Goal: Transaction & Acquisition: Purchase product/service

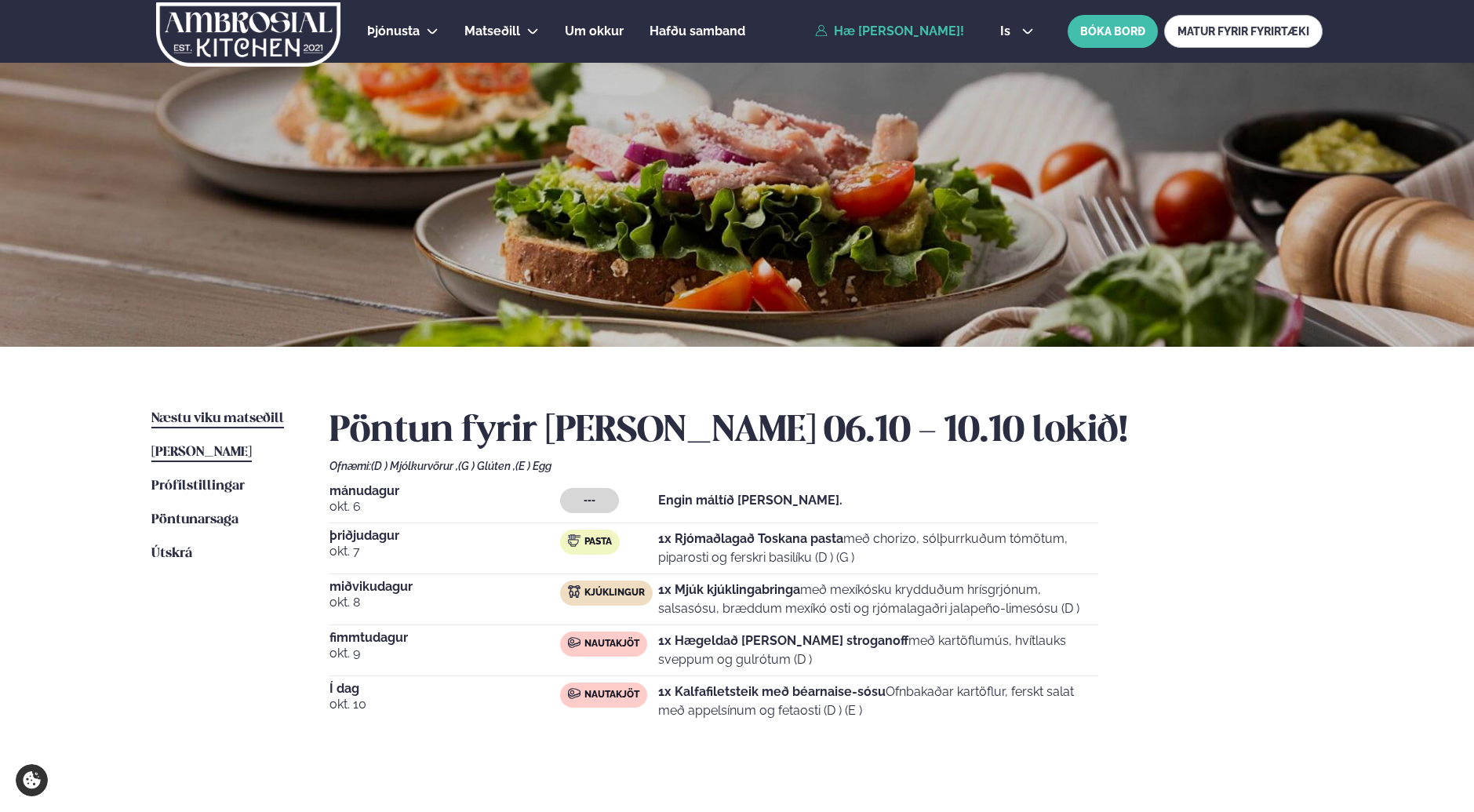
click at [194, 420] on span "Næstu viku matseðill" at bounding box center [217, 419] width 133 height 13
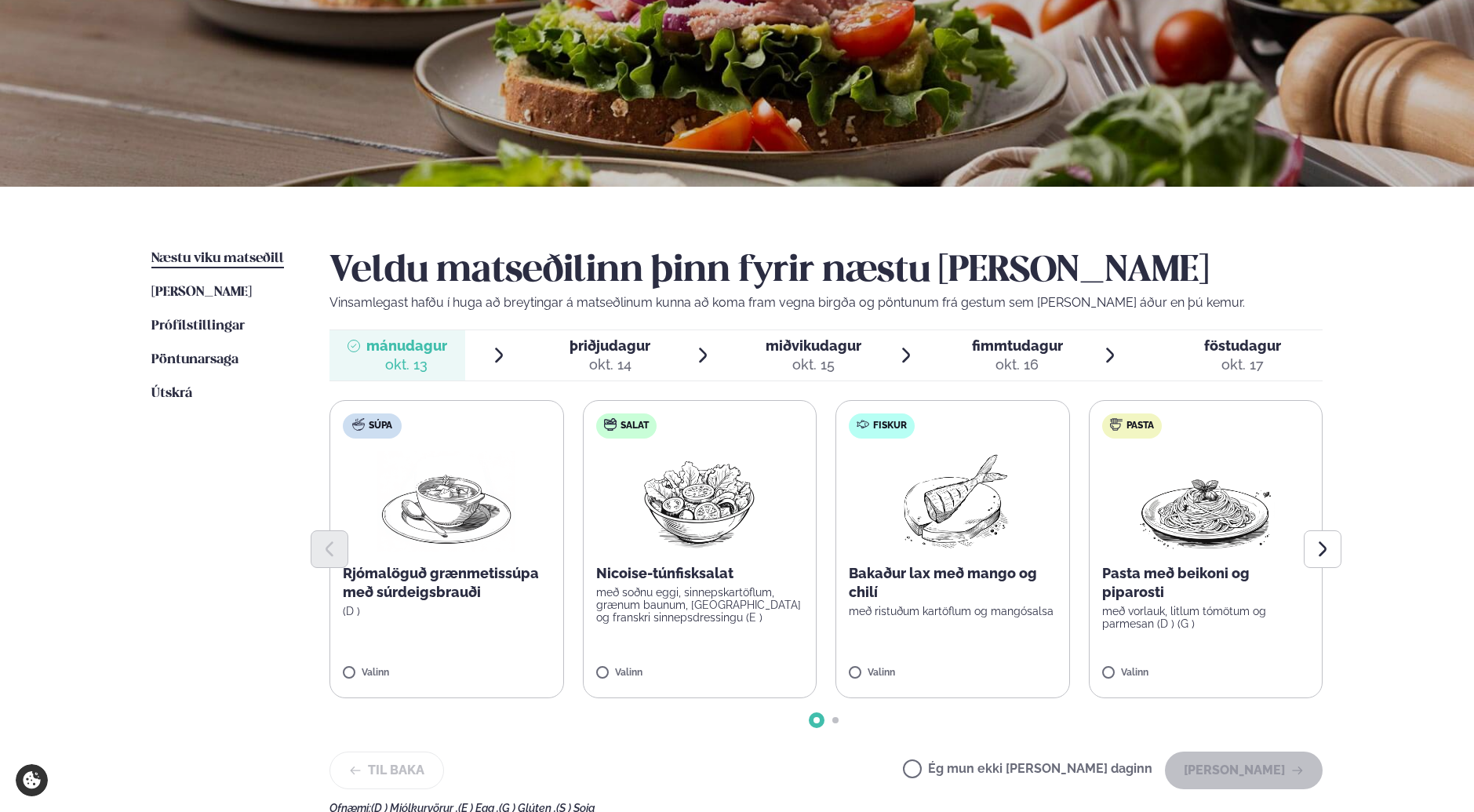
scroll to position [393, 0]
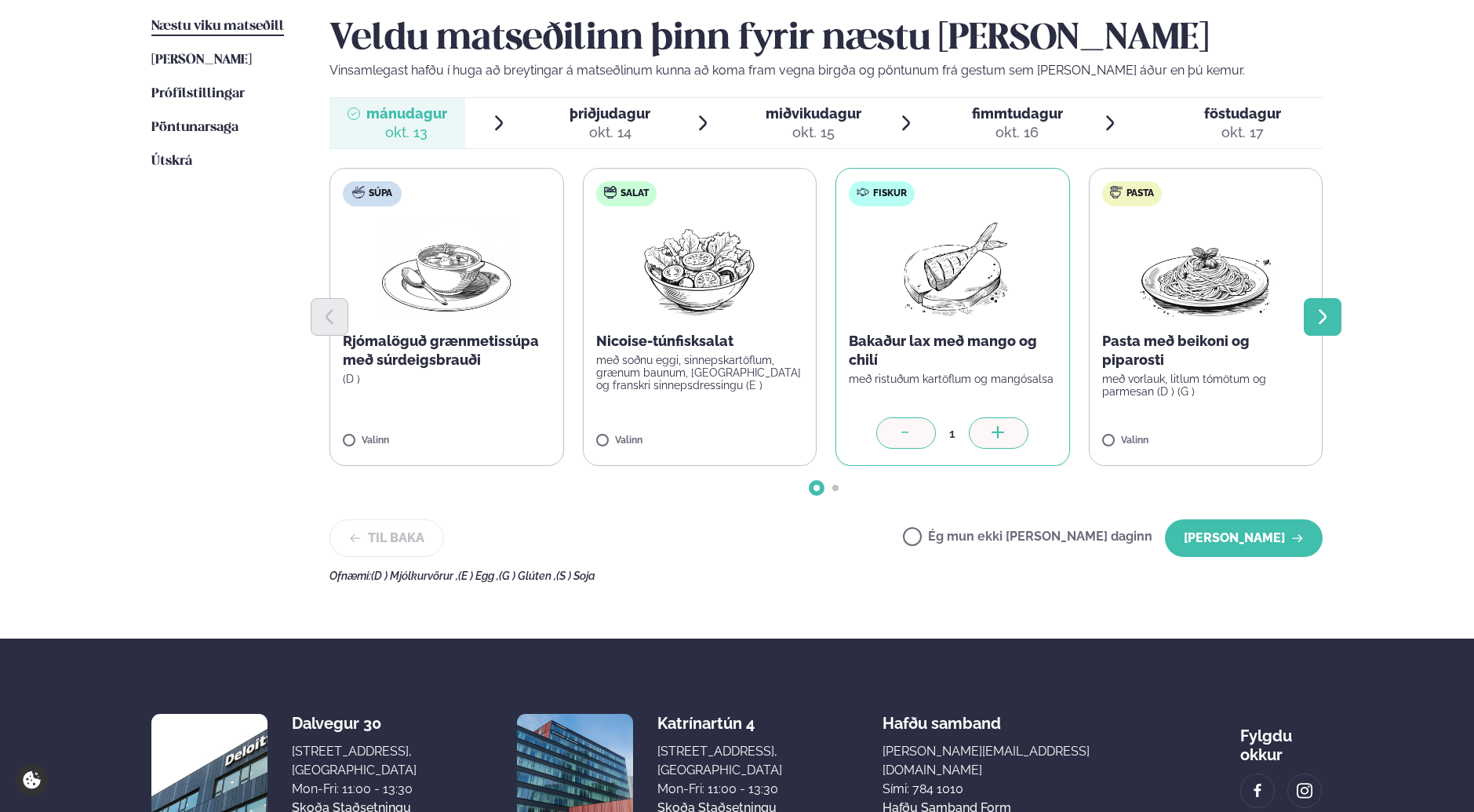
click at [1318, 323] on icon "Next slide" at bounding box center [1323, 317] width 18 height 18
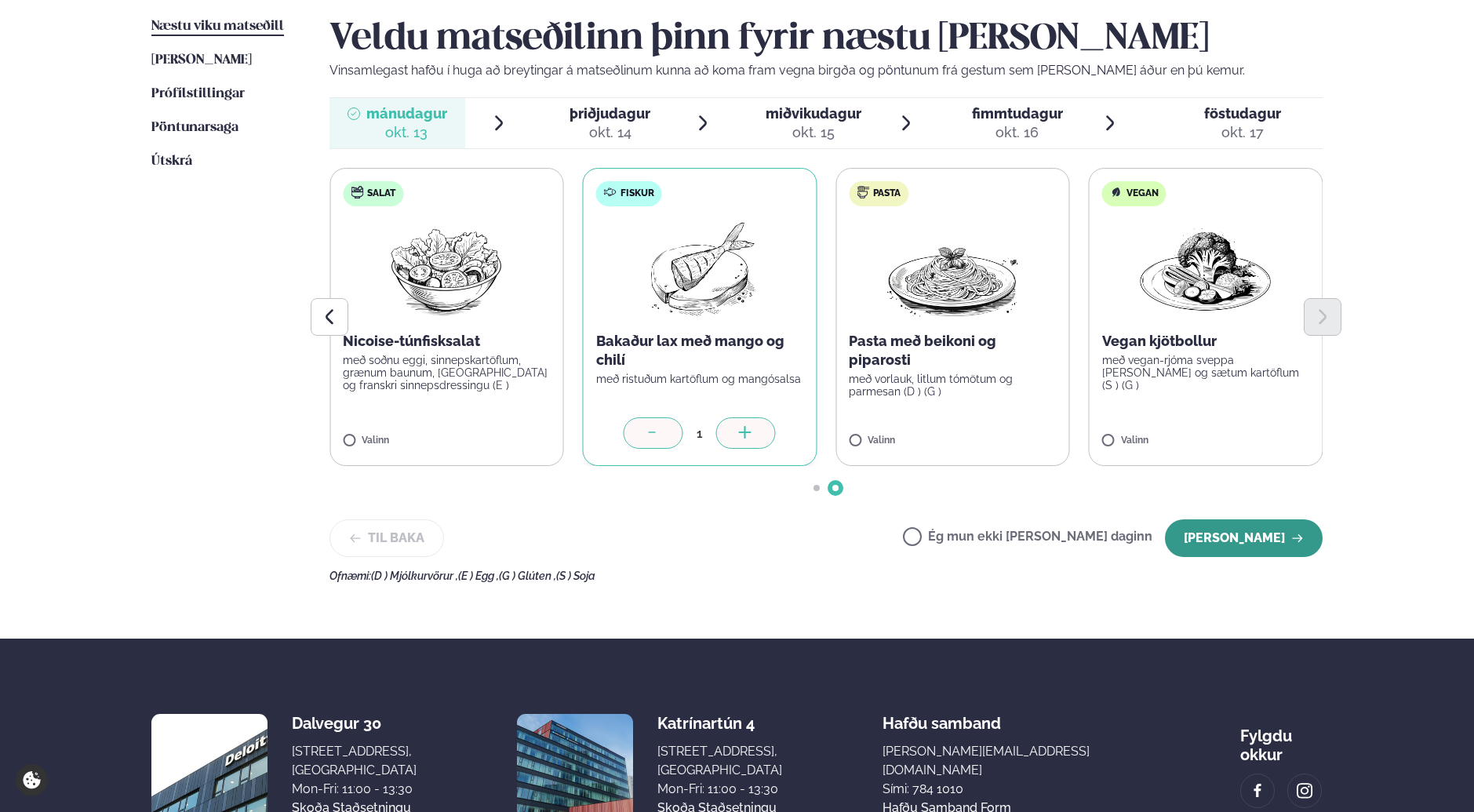
click at [1249, 535] on button "[PERSON_NAME]" at bounding box center [1244, 538] width 158 height 38
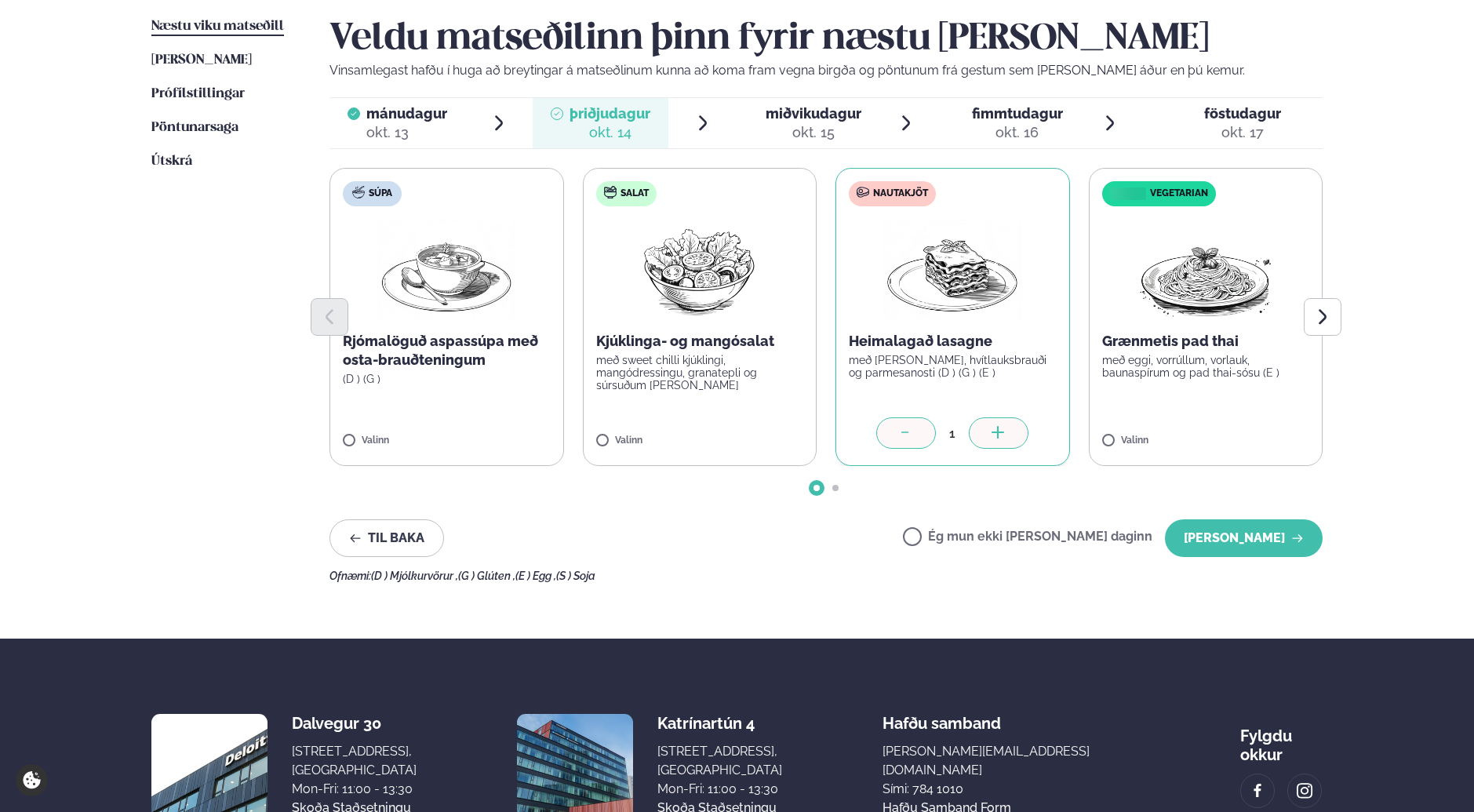
click at [1341, 310] on div "Næstu [PERSON_NAME] matseðill Næsta vika [PERSON_NAME] matseðill [PERSON_NAME] …" at bounding box center [737, 297] width 1266 height 684
click at [1335, 320] on button "Next slide" at bounding box center [1322, 316] width 38 height 38
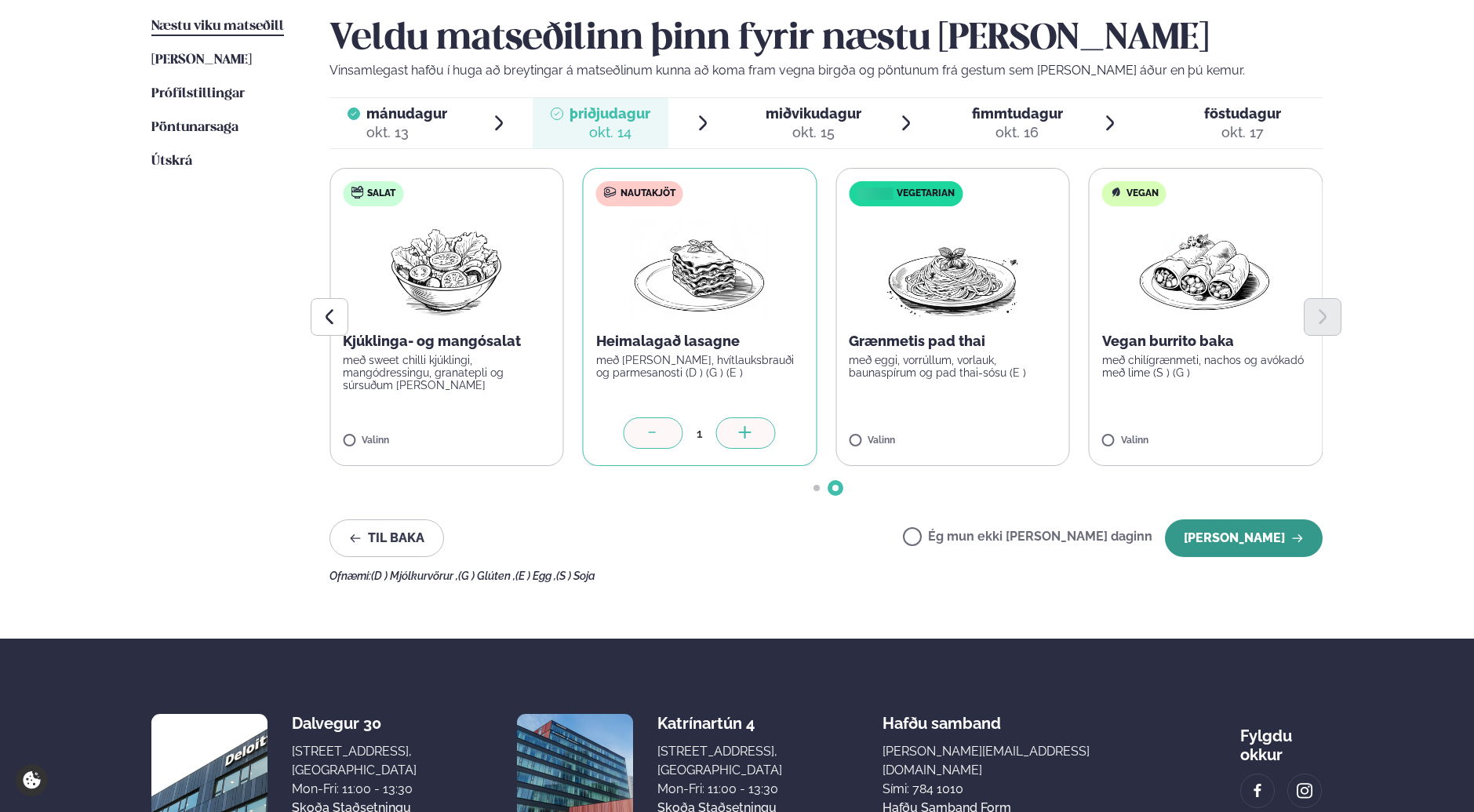
click at [1245, 538] on button "[PERSON_NAME]" at bounding box center [1244, 538] width 158 height 38
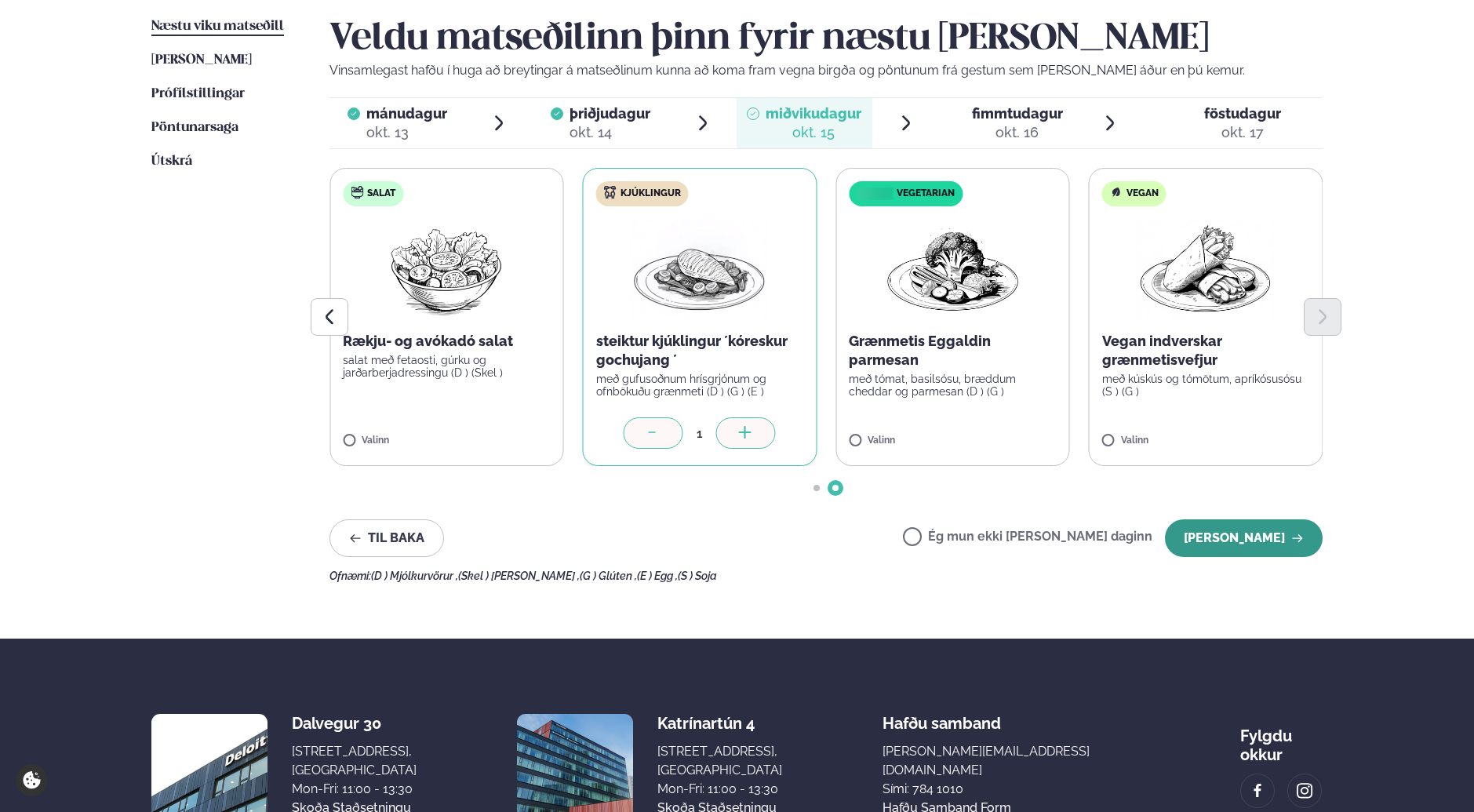
click at [1276, 529] on button "[PERSON_NAME]" at bounding box center [1244, 538] width 158 height 38
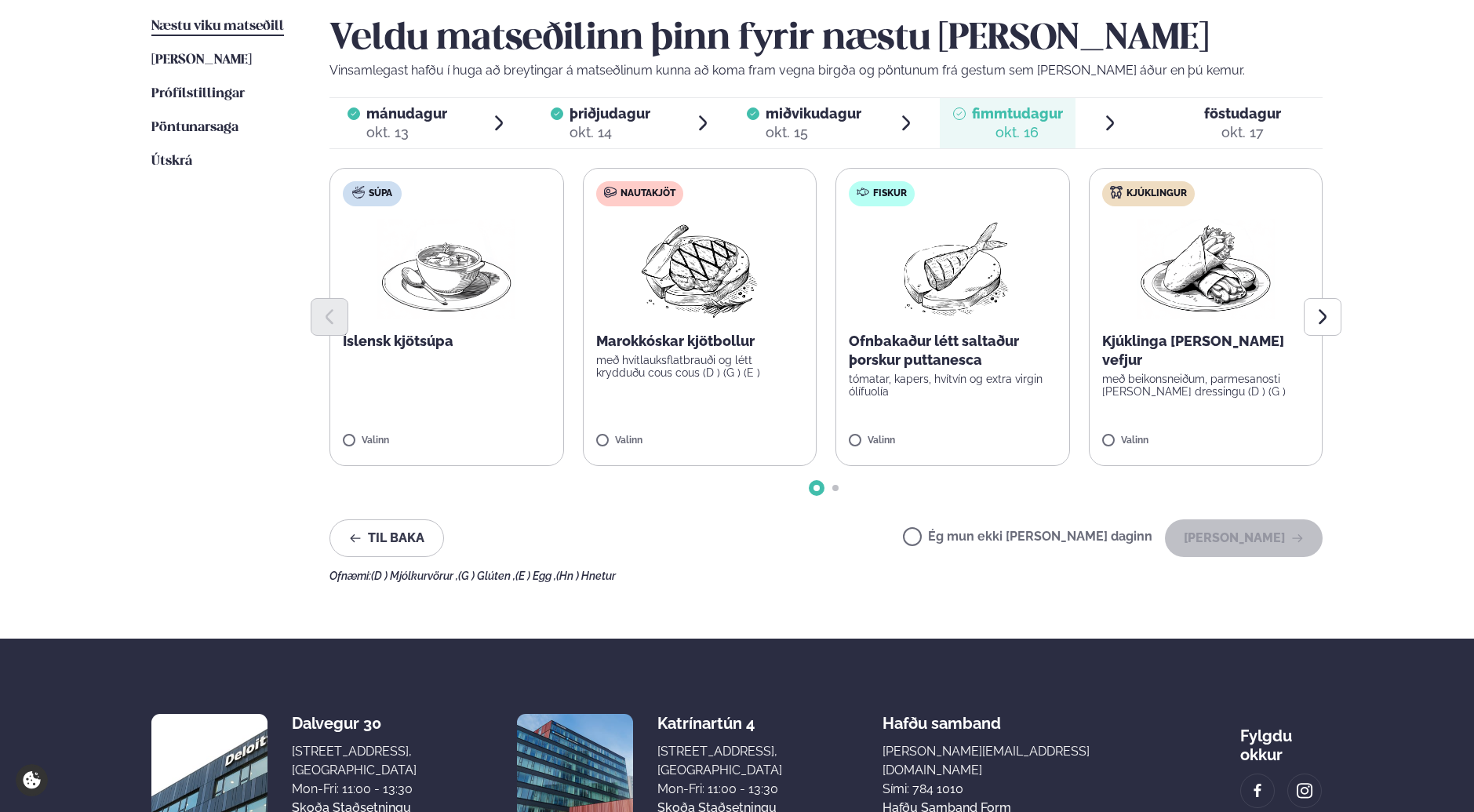
click at [880, 431] on label "Fiskur Ofnbakaður létt saltaður þorskur puttanesca tómatar, kapers, hvítvín og …" at bounding box center [953, 316] width 235 height 298
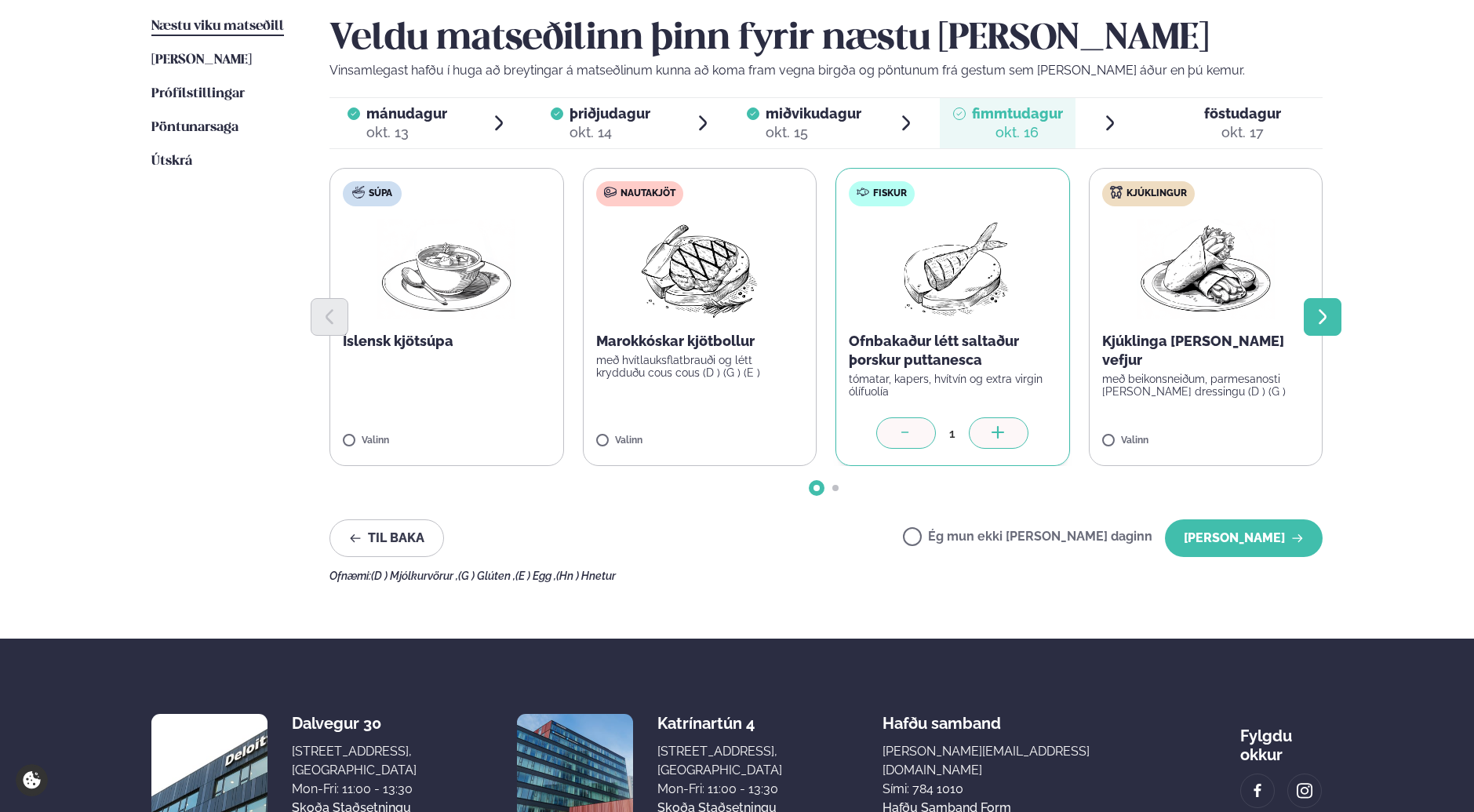
click at [1319, 315] on icon "Next slide" at bounding box center [1323, 317] width 18 height 18
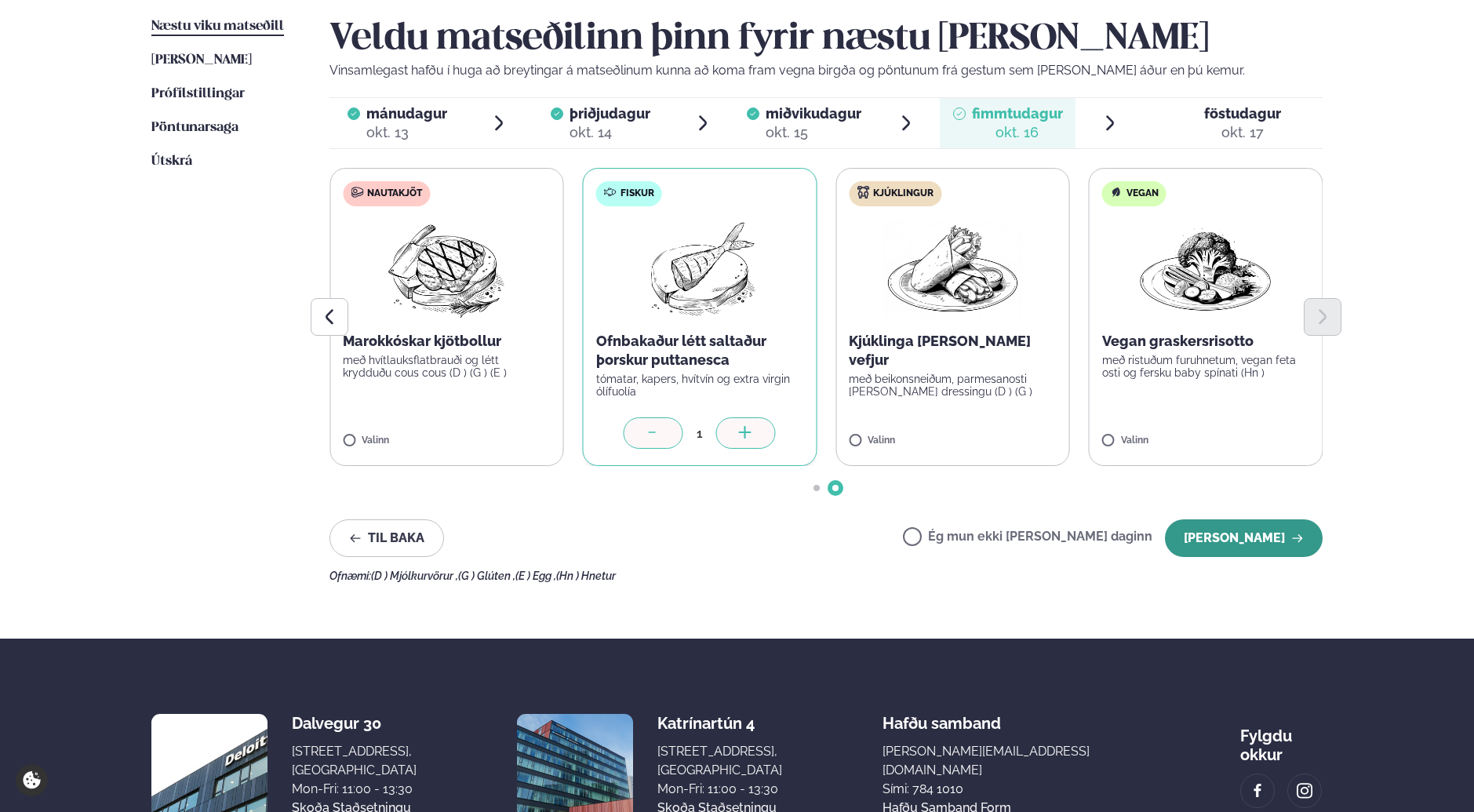
click at [1265, 539] on button "[PERSON_NAME]" at bounding box center [1244, 538] width 158 height 38
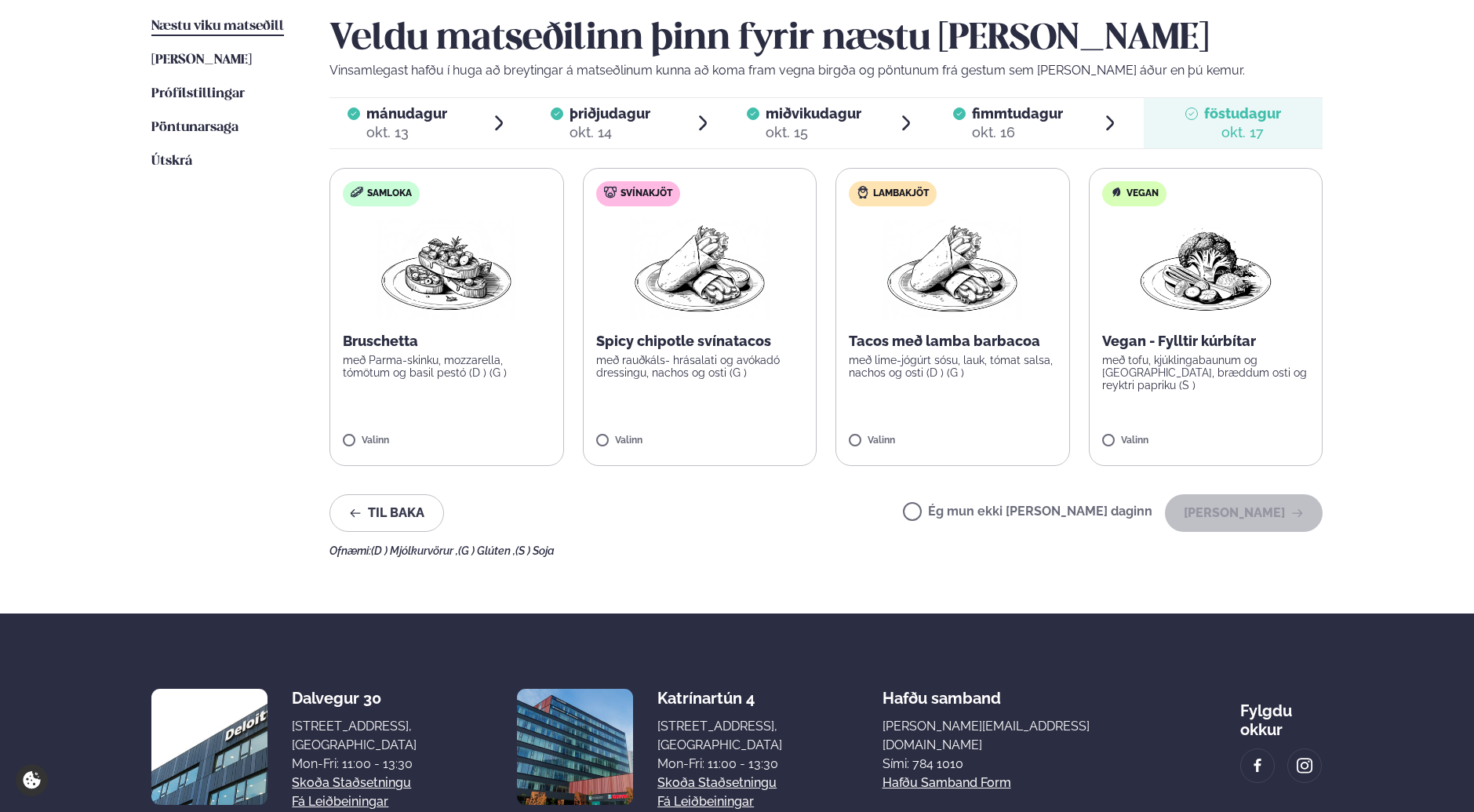
click at [645, 435] on label "Svínakjöt Spicy chipotle svínatacos með rauðkáls- hrásalati og avókadó dressing…" at bounding box center [701, 316] width 235 height 298
drag, startPoint x: 601, startPoint y: 454, endPoint x: 692, endPoint y: 447, distance: 91.3
click at [607, 453] on label "Svínakjöt Spicy chipotle svínatacos með rauðkáls- hrásalati og avókadó dressing…" at bounding box center [701, 316] width 235 height 298
click at [608, 432] on label "Svínakjöt Spicy chipotle svínatacos með rauðkáls- hrásalati og avókadó dressing…" at bounding box center [701, 316] width 235 height 298
click at [1247, 508] on button "[PERSON_NAME]" at bounding box center [1244, 513] width 158 height 38
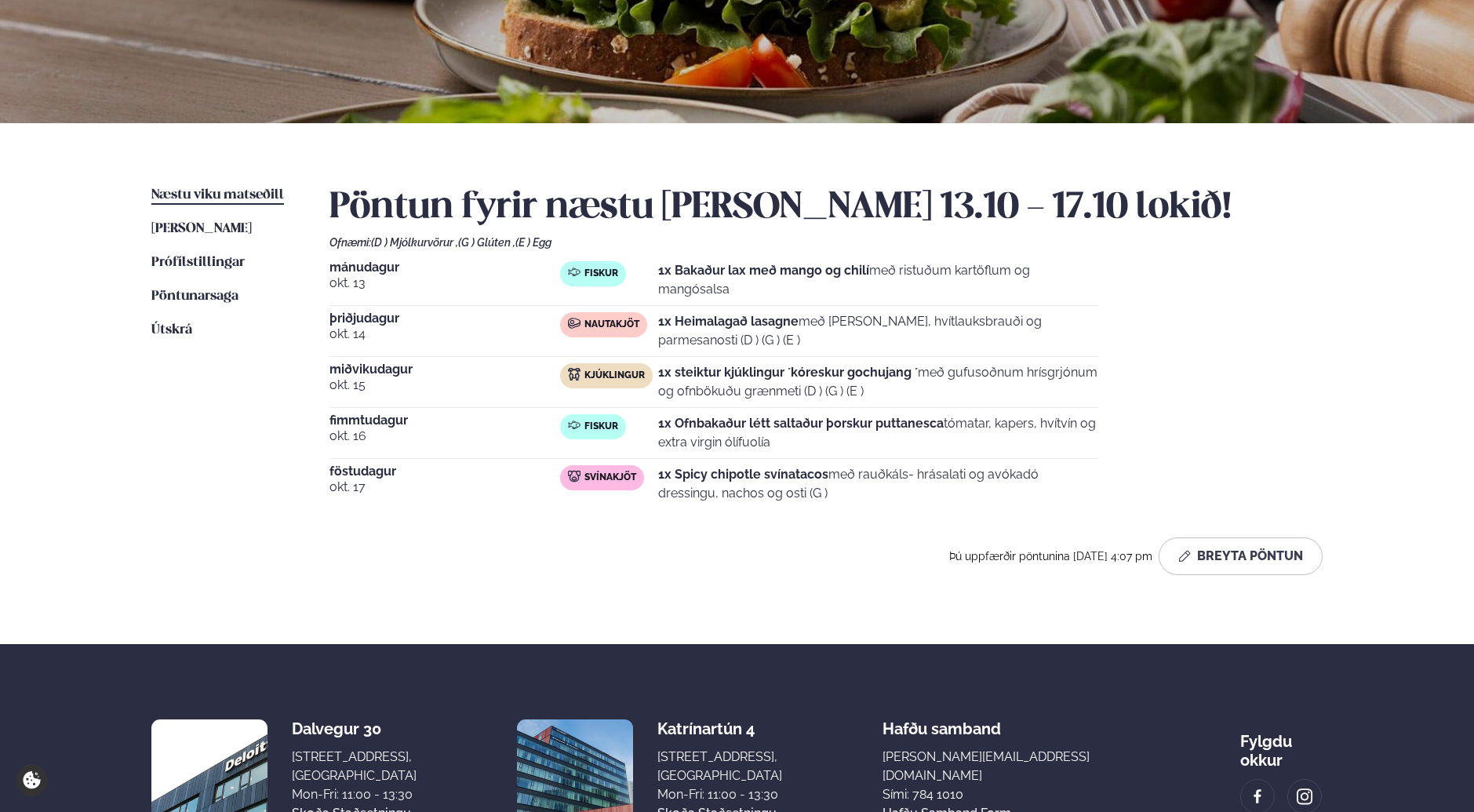
scroll to position [0, 0]
